Goal: Task Accomplishment & Management: Use online tool/utility

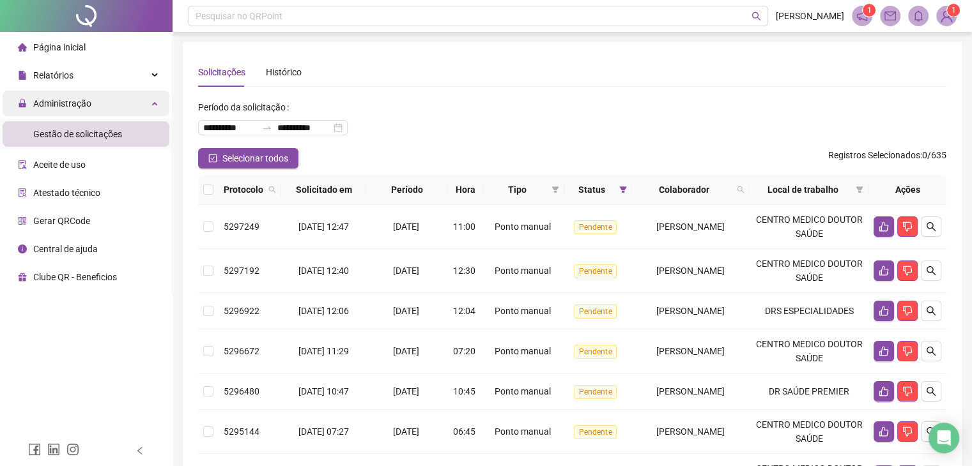
click at [59, 105] on span "Administração" at bounding box center [62, 103] width 58 height 10
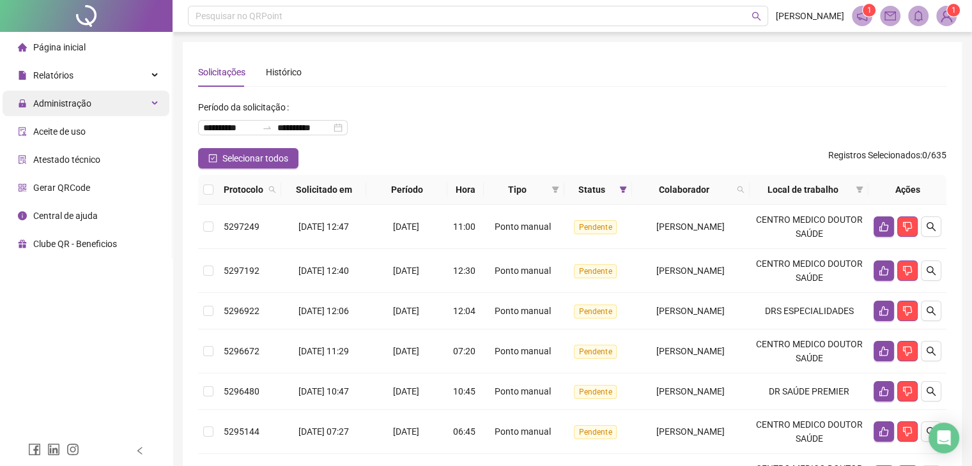
click at [62, 105] on span "Administração" at bounding box center [62, 103] width 58 height 10
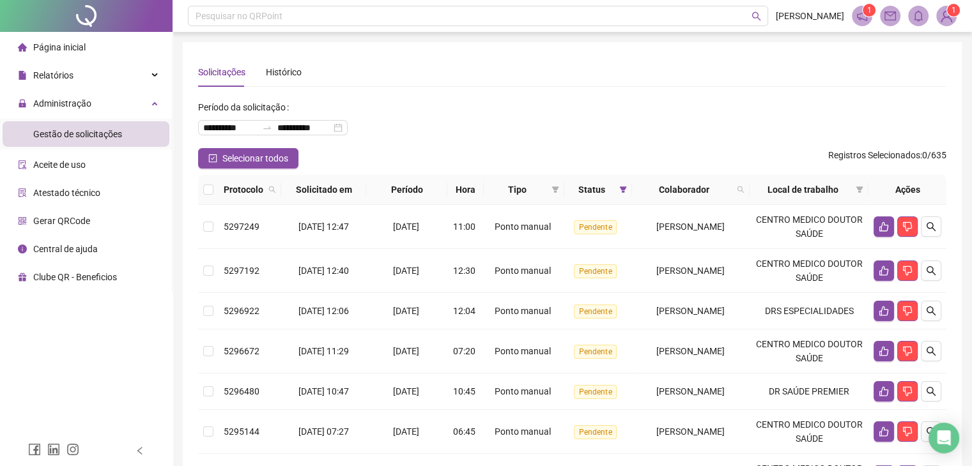
click at [63, 129] on span "Gestão de solicitações" at bounding box center [77, 134] width 89 height 10
click at [86, 77] on div "Relatórios" at bounding box center [86, 76] width 167 height 26
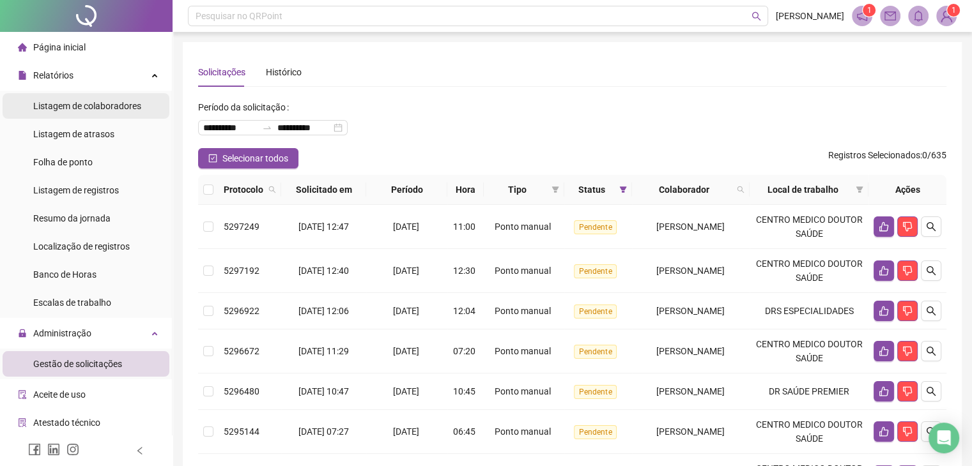
click at [87, 113] on div "Listagem de colaboradores" at bounding box center [87, 106] width 108 height 26
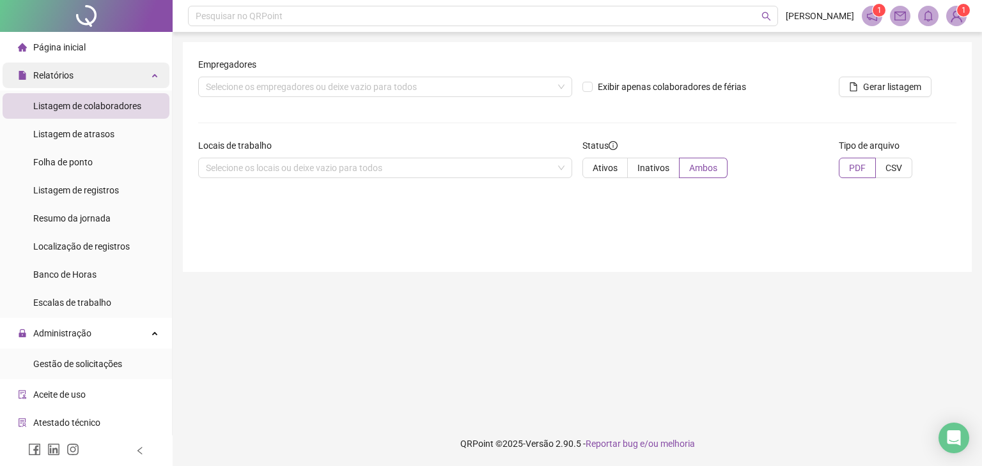
click at [49, 68] on span "Relatórios" at bounding box center [46, 76] width 56 height 26
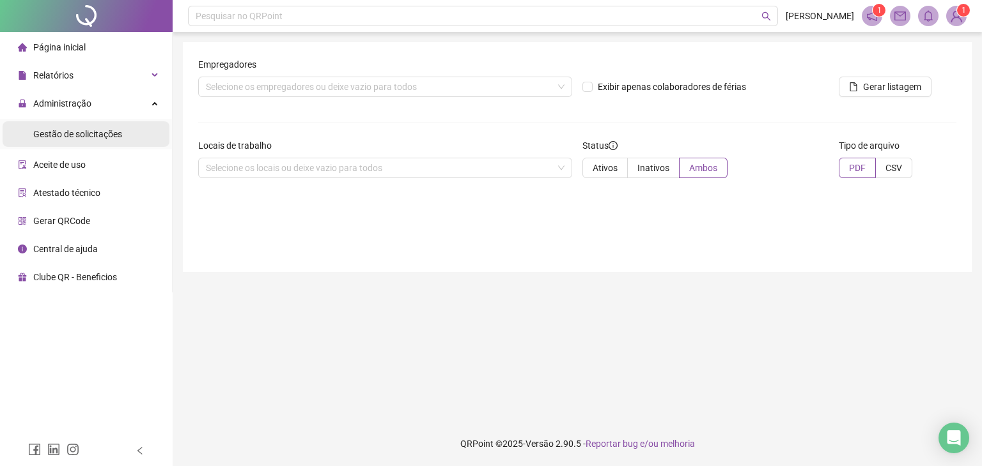
click at [73, 139] on span "Gestão de solicitações" at bounding box center [77, 134] width 89 height 10
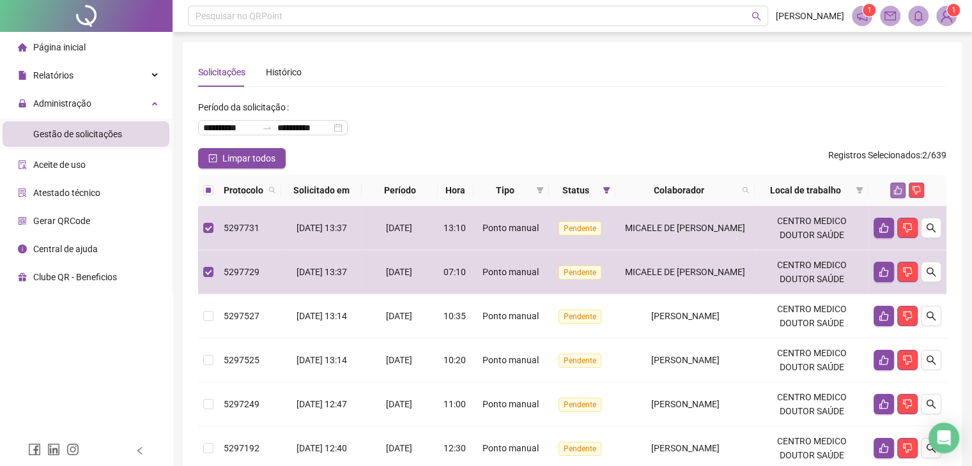
click at [898, 192] on icon "like" at bounding box center [897, 190] width 9 height 9
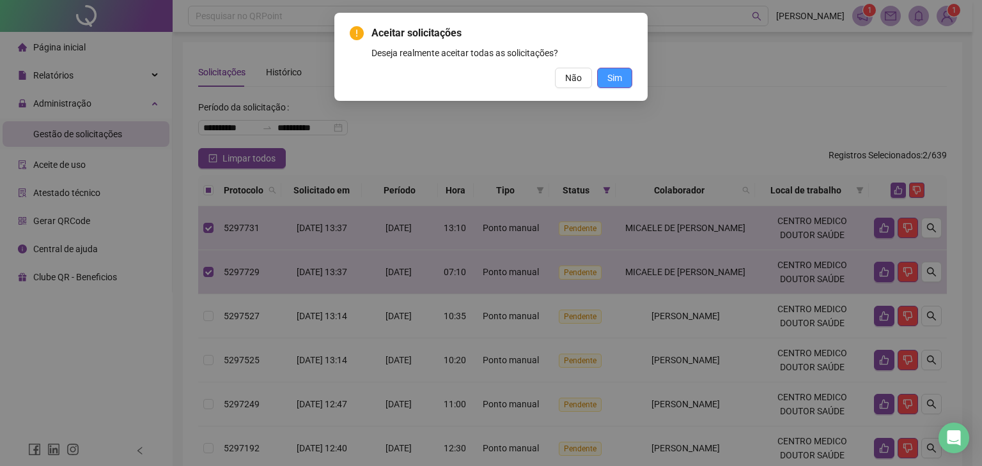
click at [615, 77] on span "Sim" at bounding box center [614, 78] width 15 height 14
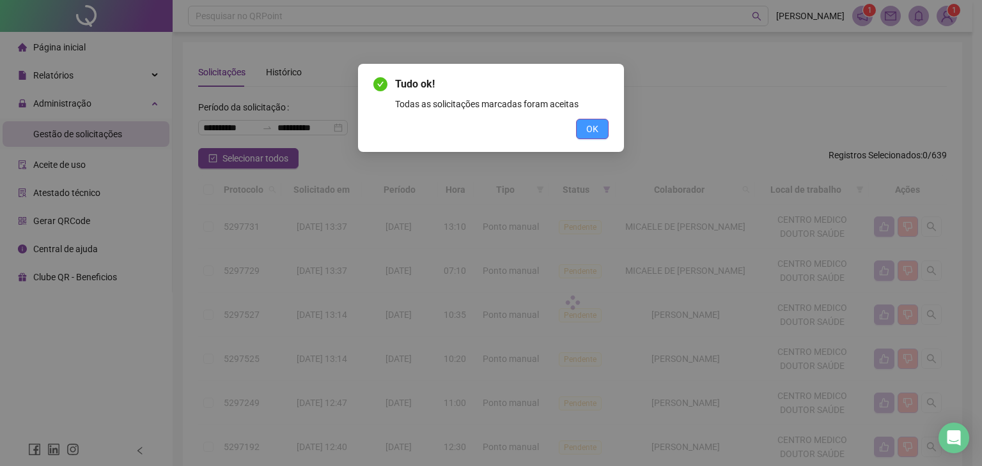
click at [598, 128] on button "OK" at bounding box center [592, 129] width 33 height 20
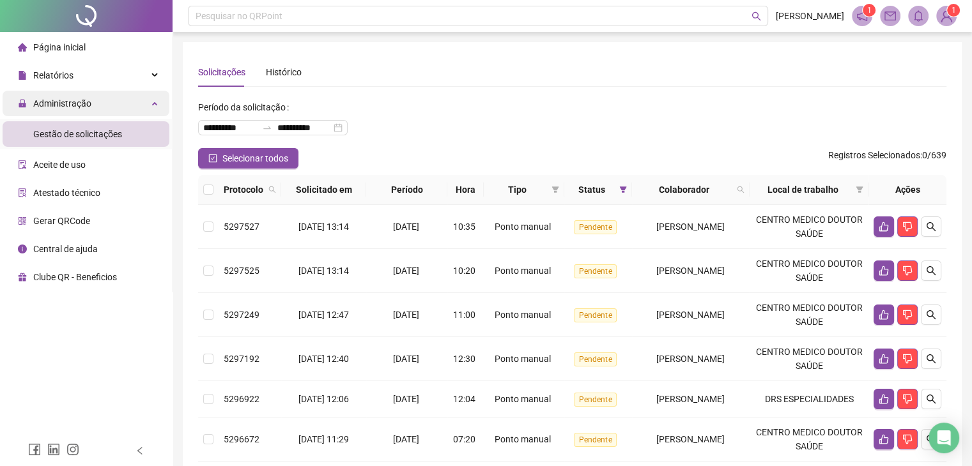
click at [64, 104] on span "Administração" at bounding box center [62, 103] width 58 height 10
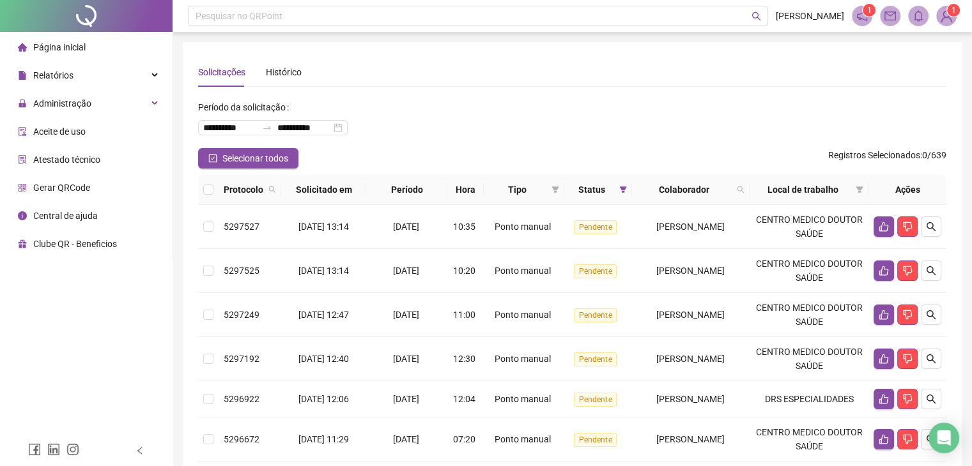
click at [88, 45] on li "Página inicial" at bounding box center [86, 48] width 167 height 26
